Goal: Find contact information: Find contact information

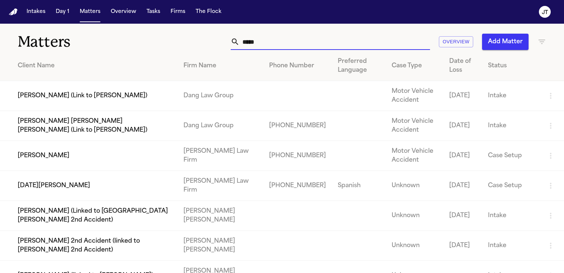
drag, startPoint x: 274, startPoint y: 41, endPoint x: 193, endPoint y: 42, distance: 80.5
click at [194, 42] on div "***** Overview Add Matter" at bounding box center [356, 42] width 381 height 16
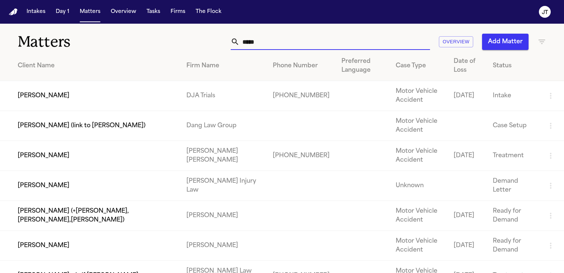
type input "*****"
click at [70, 102] on td "[PERSON_NAME]" at bounding box center [90, 96] width 181 height 30
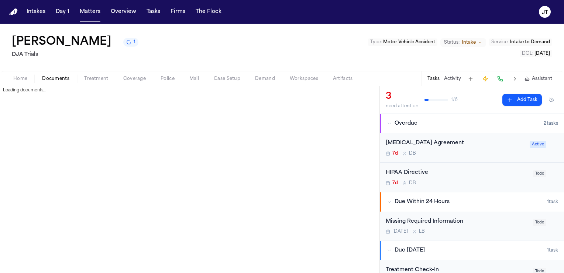
click at [58, 76] on span "Documents" at bounding box center [55, 79] width 27 height 6
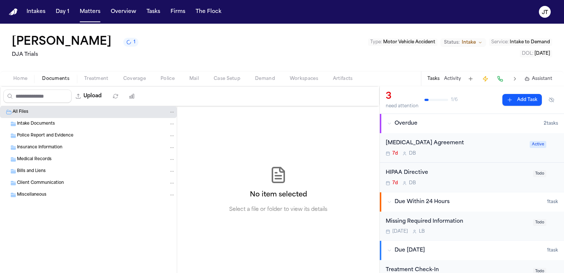
click at [30, 119] on div "Intake Documents" at bounding box center [88, 124] width 177 height 12
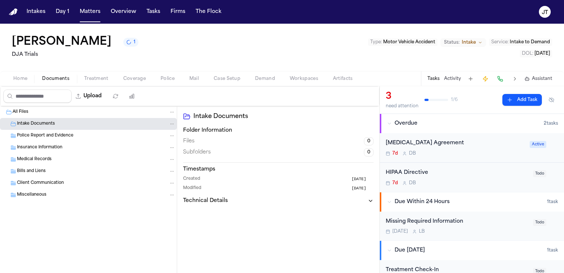
click at [424, 140] on div "[MEDICAL_DATA] Agreement" at bounding box center [456, 143] width 140 height 8
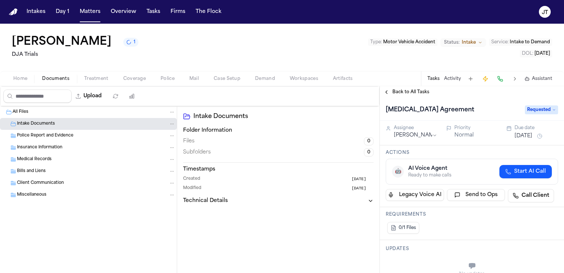
drag, startPoint x: 7, startPoint y: 43, endPoint x: 144, endPoint y: 42, distance: 136.6
click at [144, 42] on div "[PERSON_NAME] 1 DJA Trials Type : Motor Vehicle Accident Status: Intake Service…" at bounding box center [282, 47] width 564 height 47
copy h1 "[PERSON_NAME]"
click at [544, 109] on span "Requested" at bounding box center [541, 109] width 33 height 9
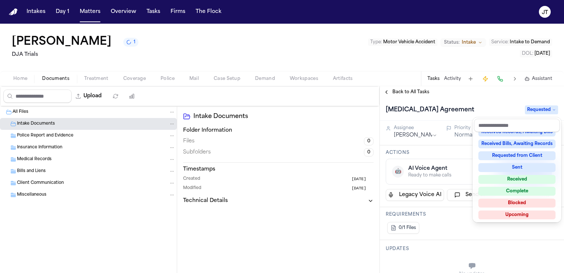
scroll to position [115, 0]
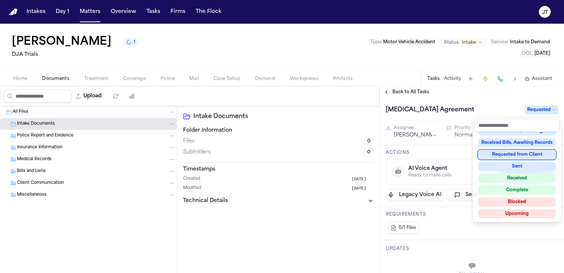
click at [537, 154] on div "Requested from Client" at bounding box center [517, 154] width 77 height 9
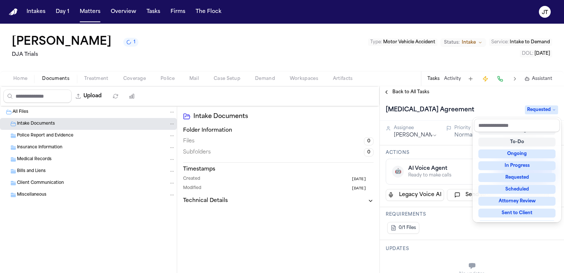
scroll to position [3, 0]
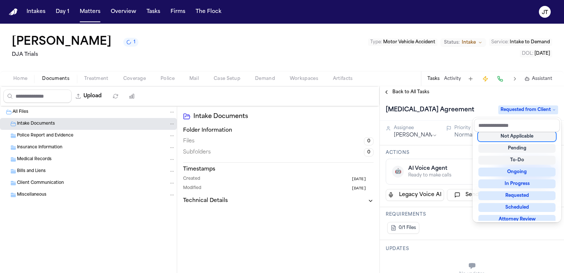
click at [472, 97] on div "Back to All Tasks [MEDICAL_DATA] Agreement Requested from Client Assignee [PERS…" at bounding box center [472, 179] width 184 height 186
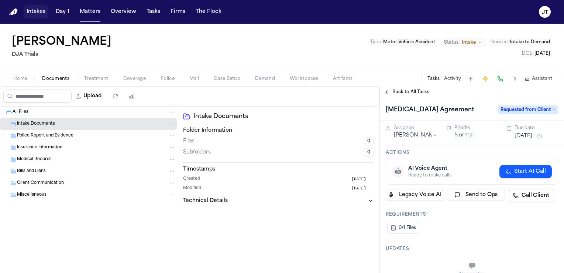
click at [38, 13] on button "Intakes" at bounding box center [36, 11] width 25 height 13
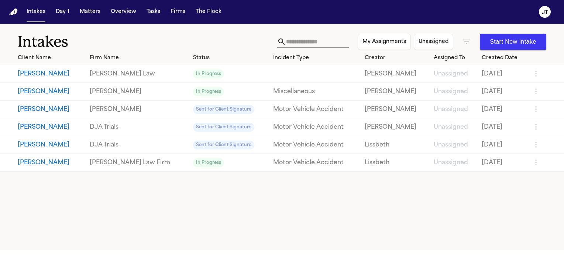
click at [301, 35] on div "My Assignments Unassigned Start New Intake" at bounding box center [411, 42] width 269 height 16
click at [289, 46] on input "text" at bounding box center [317, 42] width 63 height 12
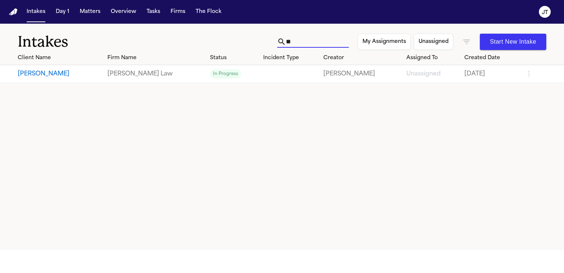
type input "*"
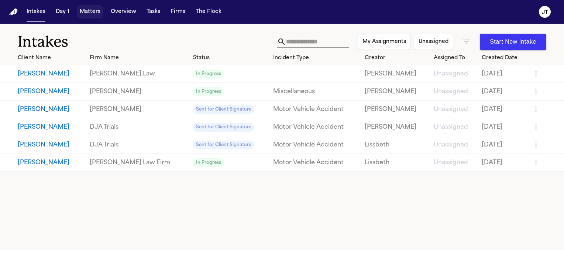
click at [87, 10] on button "Matters" at bounding box center [90, 11] width 27 height 13
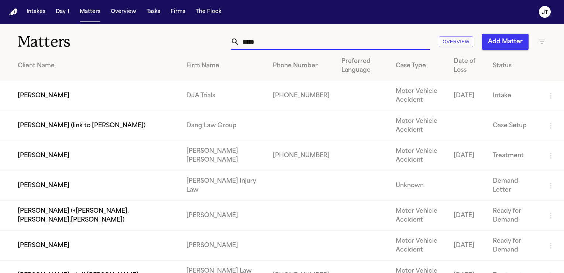
drag, startPoint x: 269, startPoint y: 44, endPoint x: 199, endPoint y: 38, distance: 69.7
click at [199, 38] on div "***** Overview Add Matter" at bounding box center [356, 42] width 381 height 16
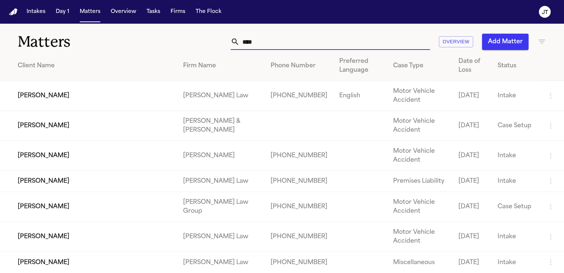
type input "***"
click at [41, 154] on td "[PERSON_NAME]" at bounding box center [88, 156] width 177 height 30
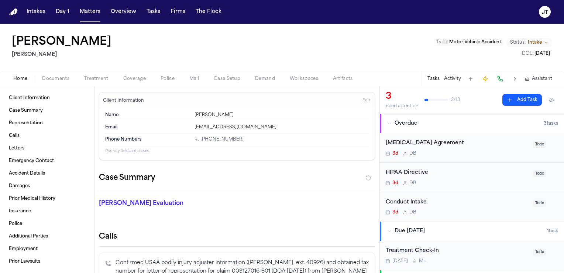
click at [216, 139] on link "[PHONE_NUMBER]" at bounding box center [219, 139] width 49 height 6
drag, startPoint x: 234, startPoint y: 137, endPoint x: 202, endPoint y: 137, distance: 32.9
click at [202, 137] on div "[PHONE_NUMBER]" at bounding box center [282, 139] width 174 height 7
copy link "[PHONE_NUMBER]"
click at [420, 49] on div "Won [PERSON_NAME] Type : Motor Vehicle Accident Status: Intake DOL : [DATE]" at bounding box center [282, 47] width 564 height 47
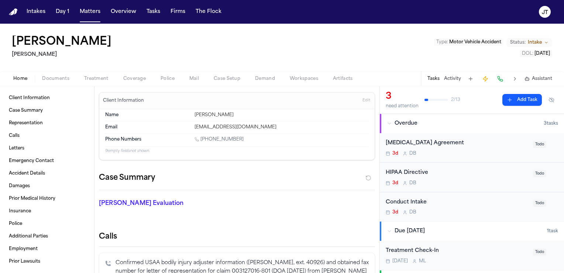
click at [307, 57] on div "Won [PERSON_NAME] Type : Motor Vehicle Accident Status: Intake DOL : [DATE]" at bounding box center [282, 47] width 564 height 47
click at [57, 81] on span "Documents" at bounding box center [55, 79] width 27 height 6
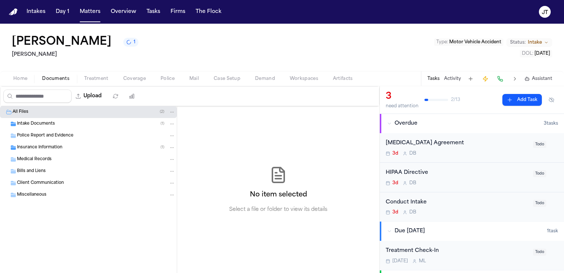
click at [46, 123] on span "Intake Documents" at bounding box center [36, 124] width 38 height 6
